Goal: Task Accomplishment & Management: Manage account settings

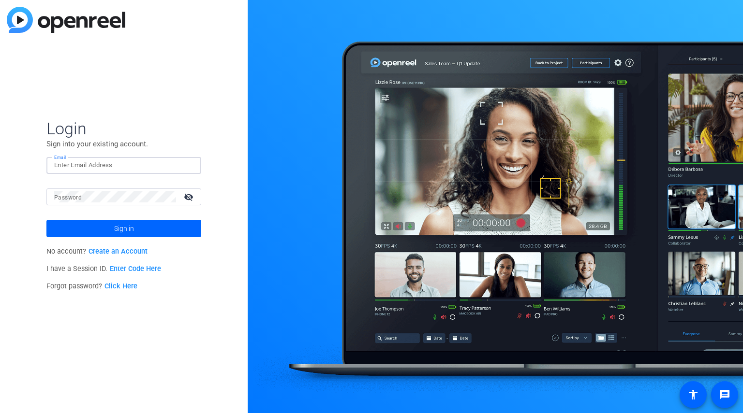
click at [112, 168] on input "Email" at bounding box center [123, 166] width 139 height 12
type input "[EMAIL_ADDRESS][DOMAIN_NAME]"
click at [67, 235] on span at bounding box center [123, 228] width 155 height 23
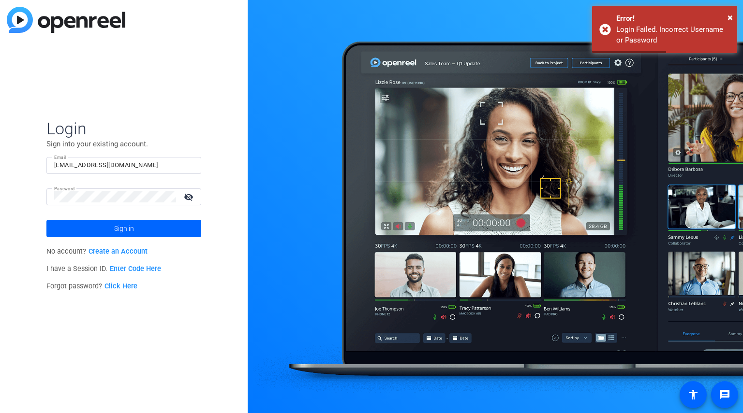
click at [192, 196] on mat-icon "visibility_off" at bounding box center [189, 197] width 23 height 14
click at [176, 195] on div "visibility" at bounding box center [188, 197] width 25 height 14
click at [164, 235] on span at bounding box center [123, 228] width 155 height 23
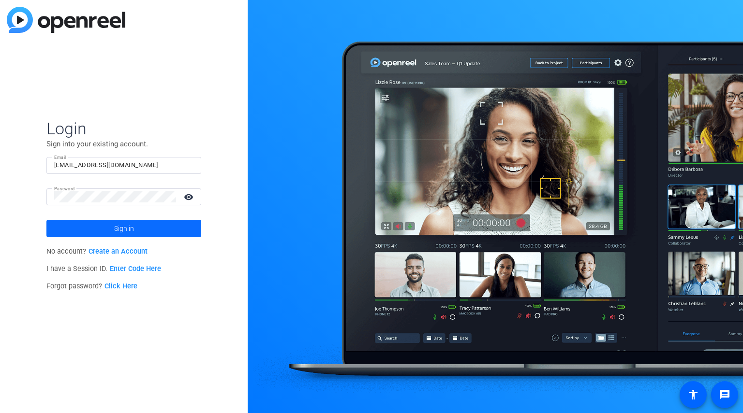
click at [164, 231] on span at bounding box center [123, 228] width 155 height 23
click at [374, 19] on div at bounding box center [495, 206] width 495 height 413
click at [119, 227] on span "Sign in" at bounding box center [124, 229] width 20 height 24
